Goal: Transaction & Acquisition: Purchase product/service

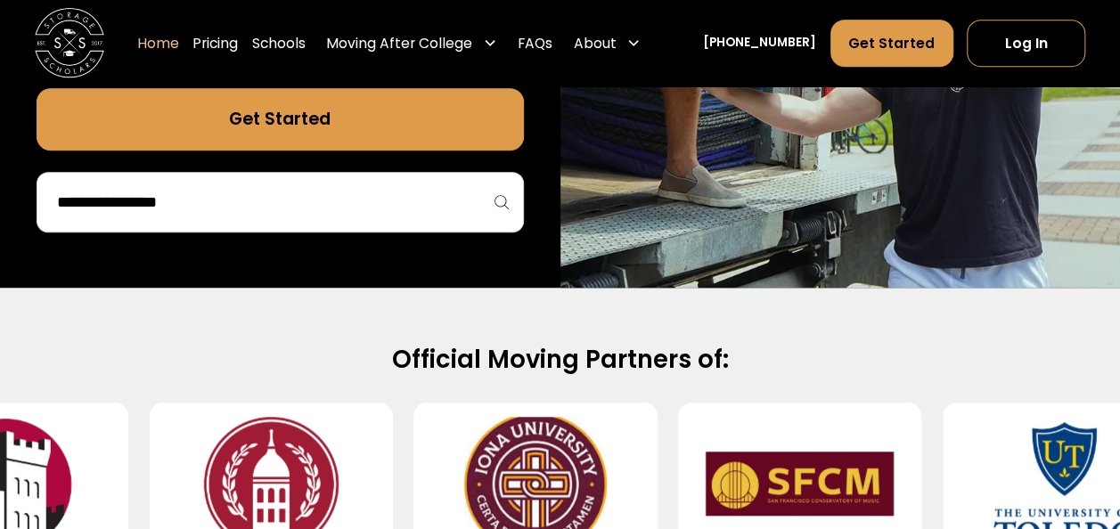
scroll to position [525, 0]
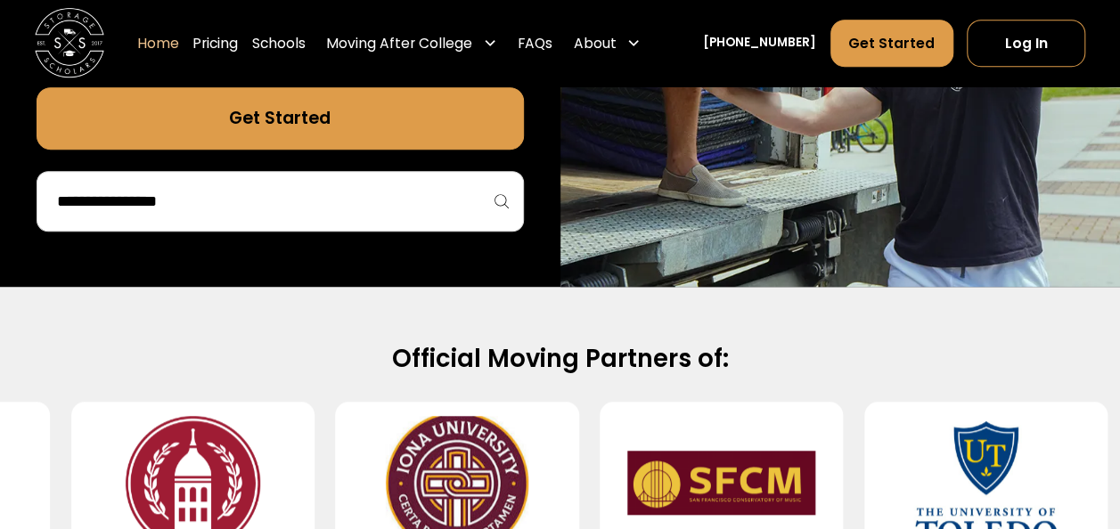
click at [266, 205] on input "search" at bounding box center [280, 201] width 450 height 30
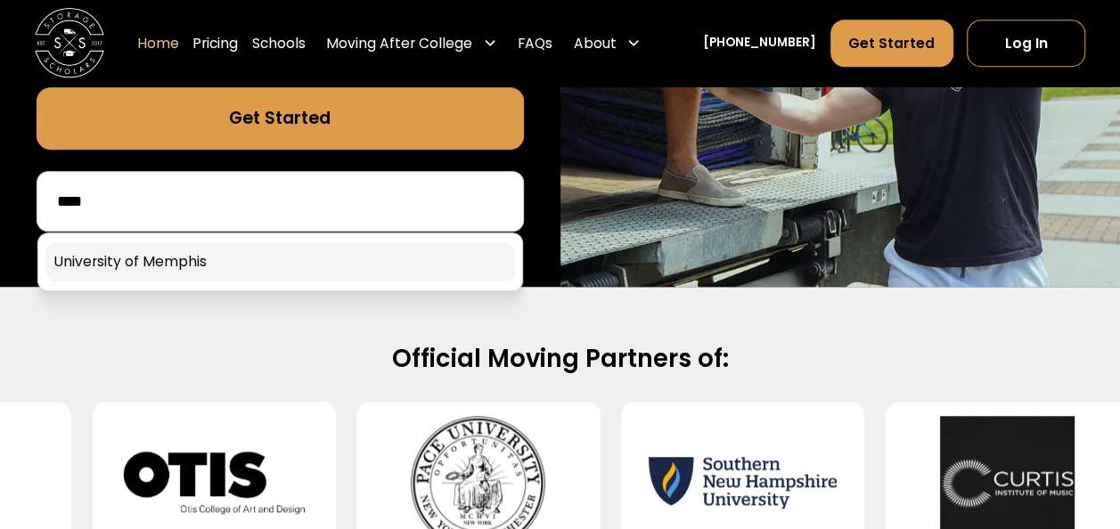
type input "****"
click at [239, 271] on link at bounding box center [280, 261] width 470 height 39
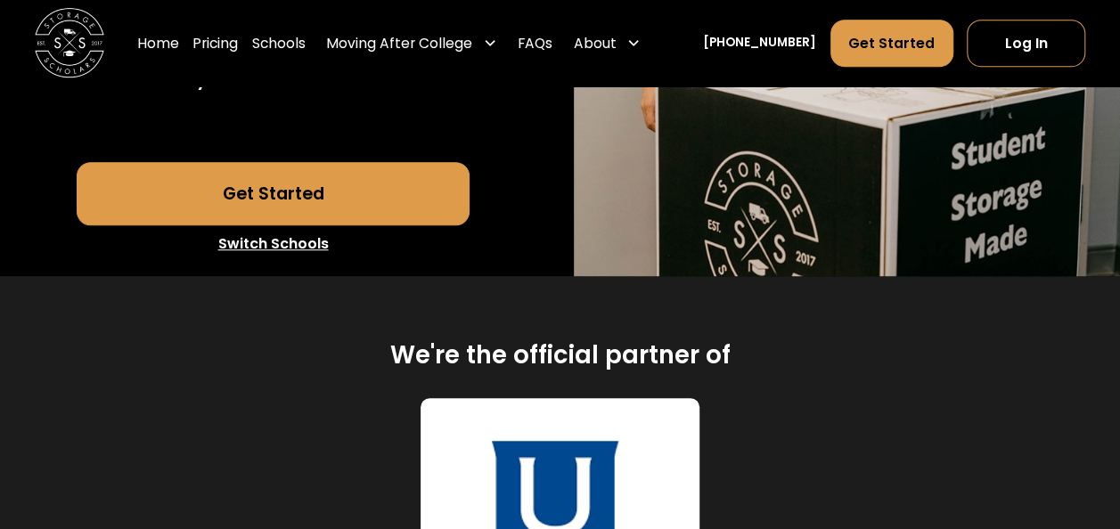
scroll to position [539, 0]
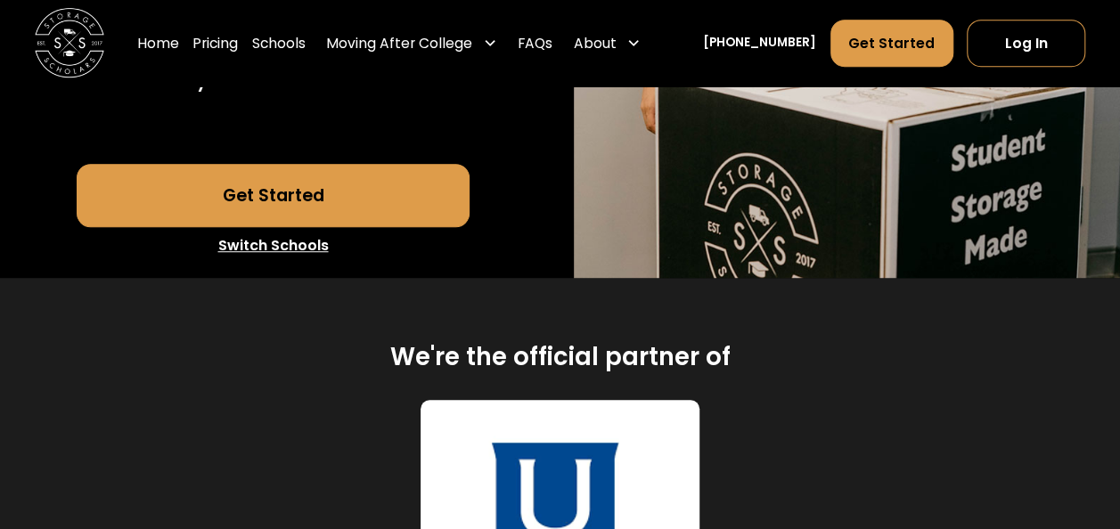
click at [273, 226] on link "Get Started" at bounding box center [273, 195] width 393 height 62
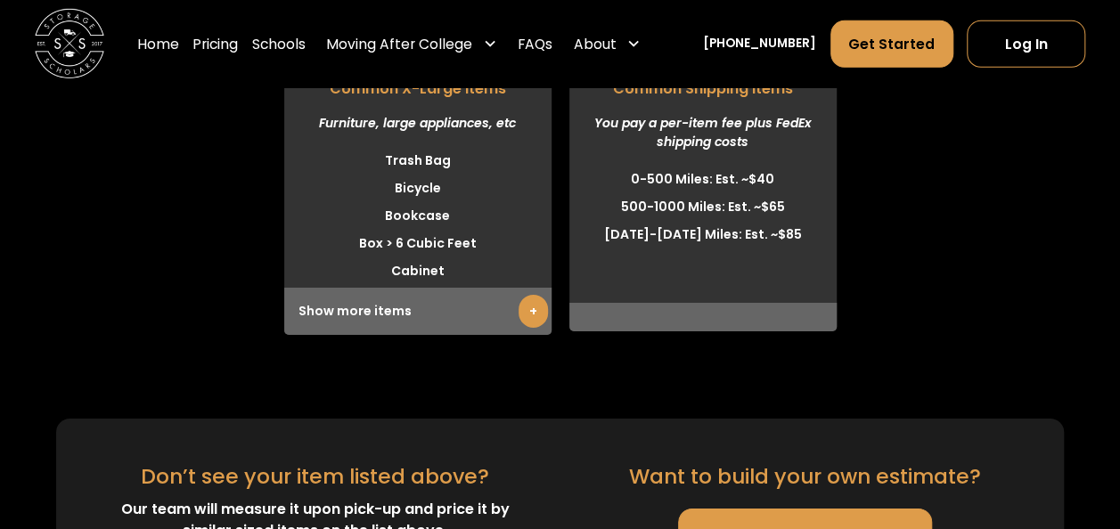
scroll to position [6318, 0]
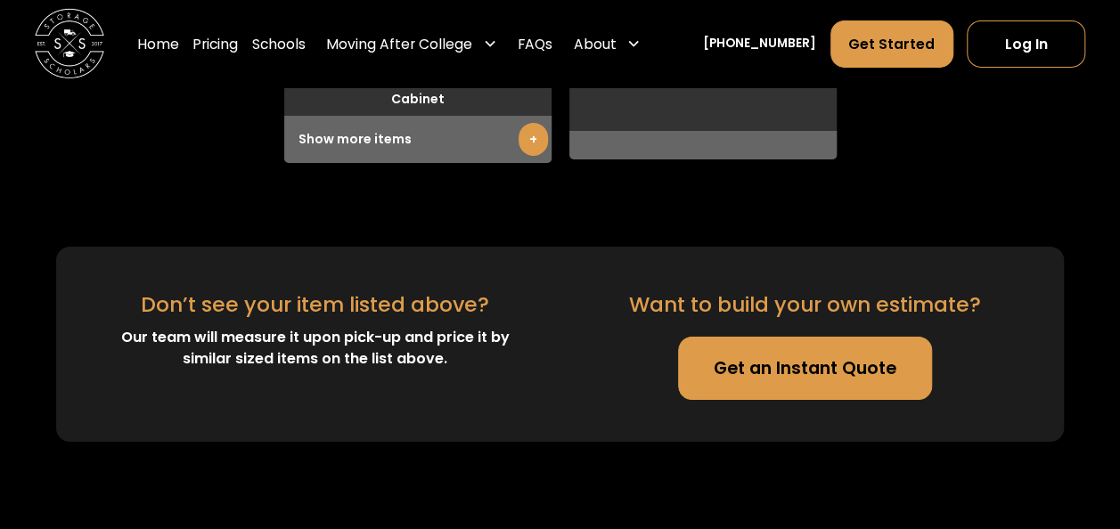
click at [805, 399] on link "Get an Instant Quote" at bounding box center [805, 368] width 254 height 62
